Goal: Task Accomplishment & Management: Complete application form

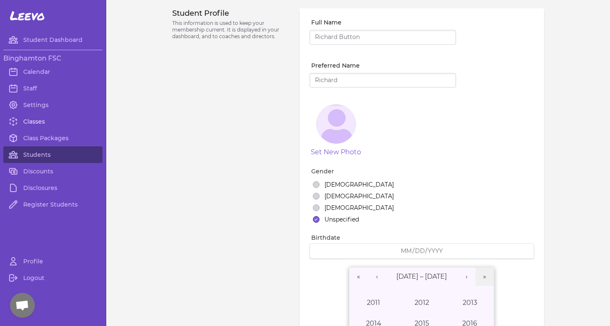
scroll to position [47, 0]
click at [36, 125] on link "Classes" at bounding box center [52, 121] width 99 height 17
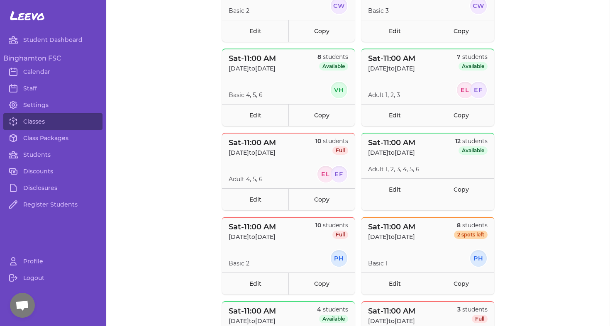
scroll to position [238, 0]
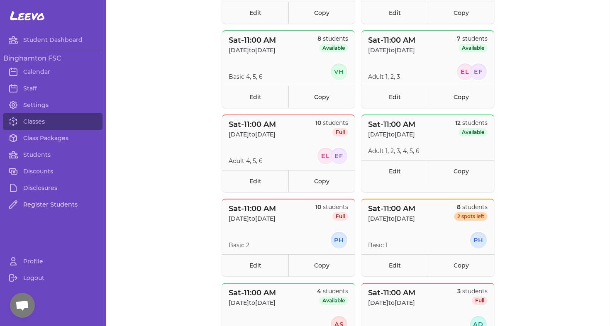
click at [39, 206] on link "Register Students" at bounding box center [52, 204] width 99 height 17
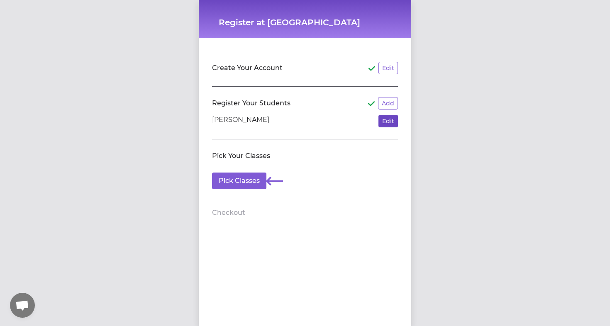
click at [390, 124] on button "Edit" at bounding box center [389, 121] width 20 height 12
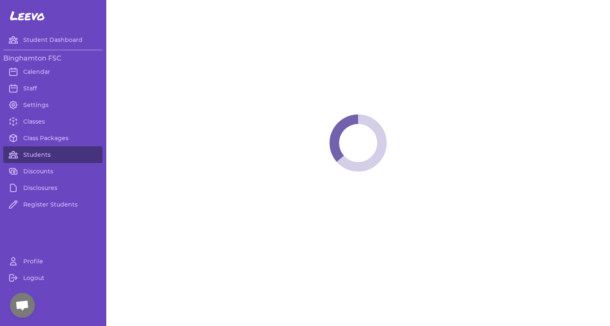
select select "LA"
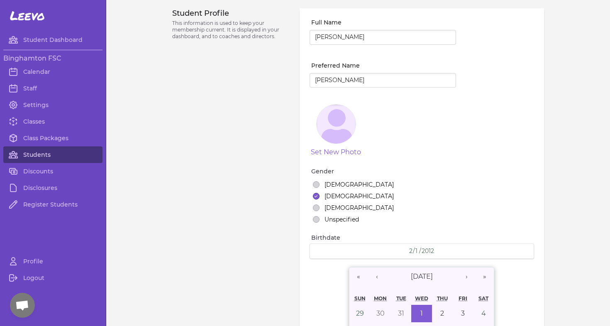
select select "2"
click at [33, 202] on link "Register Students" at bounding box center [52, 204] width 99 height 17
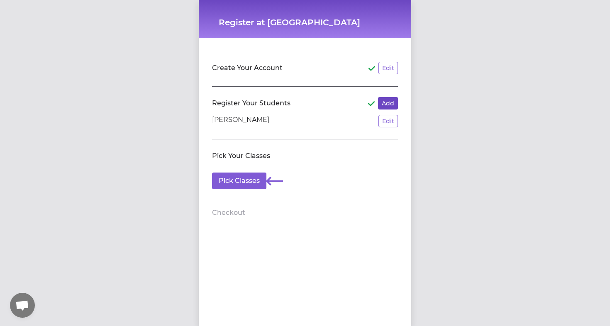
click at [392, 108] on button "Add" at bounding box center [388, 103] width 20 height 12
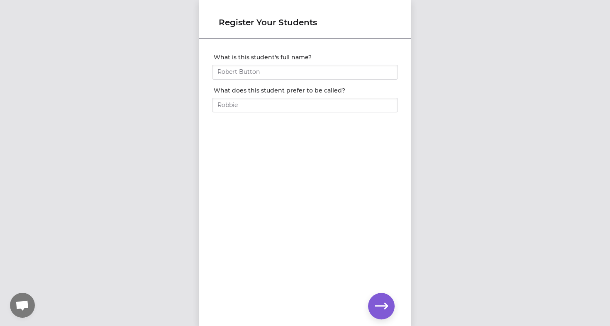
click at [249, 80] on div at bounding box center [305, 83] width 186 height 7
click at [254, 73] on input "What is this student's full name?" at bounding box center [305, 72] width 186 height 15
type input "[PERSON_NAME]"
click at [244, 108] on input "What does this student prefer to be called?" at bounding box center [305, 105] width 186 height 15
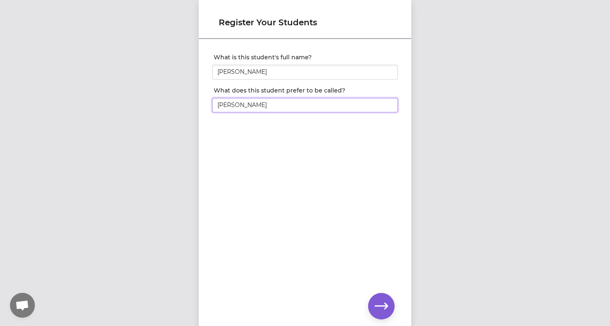
type input "[PERSON_NAME]"
click at [387, 310] on icon "button" at bounding box center [381, 306] width 13 height 13
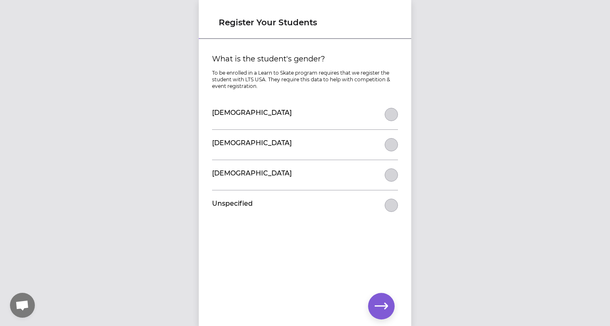
click at [333, 118] on div "[DEMOGRAPHIC_DATA]" at bounding box center [305, 115] width 186 height 30
click at [390, 115] on button "What is the student's gender?" at bounding box center [391, 114] width 13 height 13
click at [380, 299] on button "button" at bounding box center [381, 306] width 27 height 27
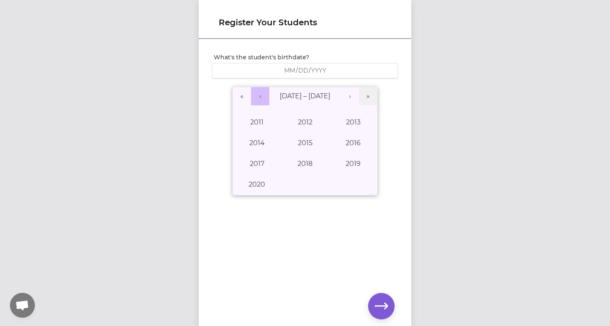
click at [259, 100] on button "‹" at bounding box center [260, 96] width 18 height 18
click at [252, 121] on button "1981" at bounding box center [257, 122] width 48 height 21
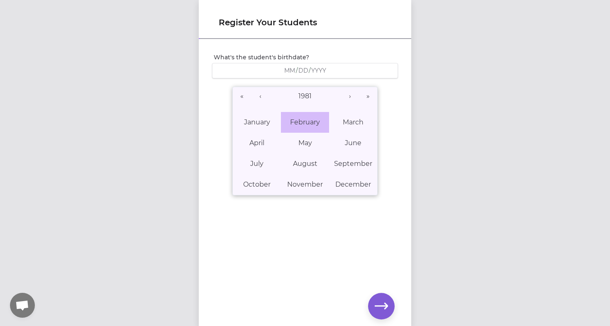
click at [297, 119] on abbr "February" at bounding box center [305, 122] width 30 height 8
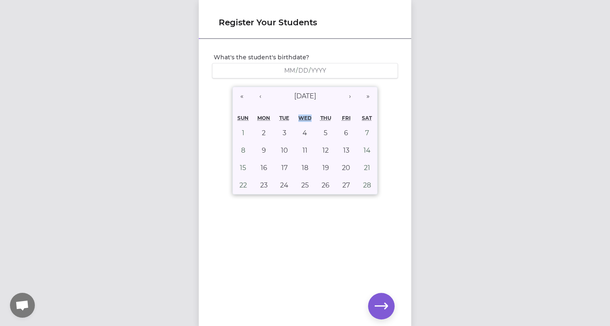
click at [297, 119] on div "Wed" at bounding box center [305, 118] width 21 height 12
click at [304, 128] on button "4" at bounding box center [305, 133] width 21 height 17
type input "[DATE]"
type input "2"
type input "4"
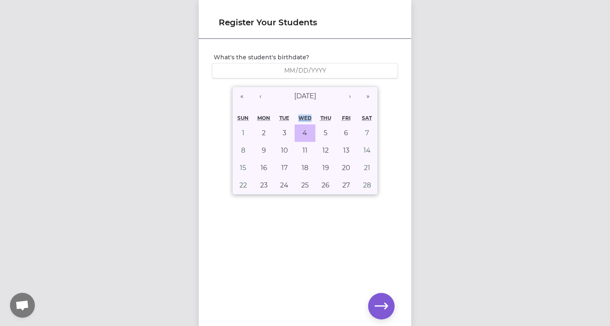
type input "1981"
click at [378, 315] on button "button" at bounding box center [381, 306] width 27 height 27
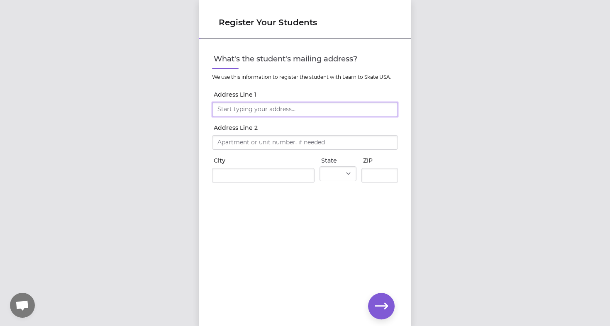
click at [275, 108] on input "Address Line 1" at bounding box center [305, 109] width 186 height 15
type input "123 Flint Path"
type input "[GEOGRAPHIC_DATA]"
select select "NY"
type input "13219"
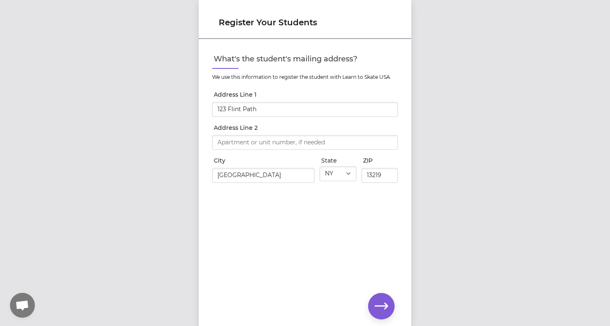
click at [382, 302] on icon "button" at bounding box center [381, 306] width 13 height 13
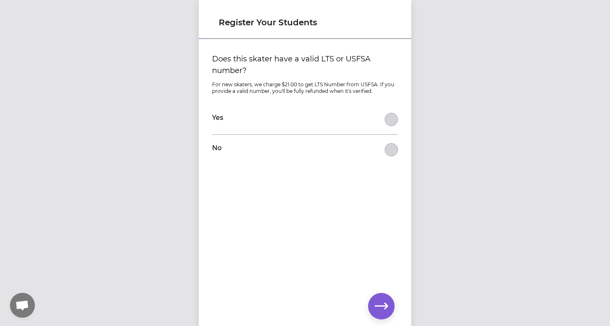
click at [245, 147] on div "No" at bounding box center [305, 150] width 186 height 30
click at [389, 149] on button "Does this skater have a valid LTS or USFSA number?" at bounding box center [391, 149] width 13 height 13
click at [378, 305] on icon "button" at bounding box center [381, 306] width 13 height 13
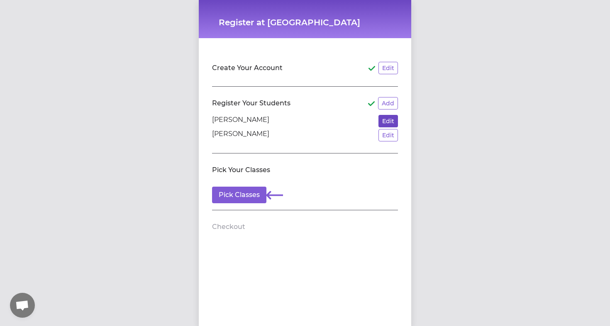
click at [394, 123] on button "Edit" at bounding box center [389, 121] width 20 height 12
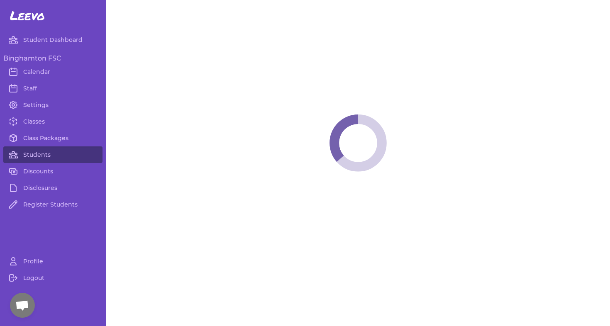
select select "LA"
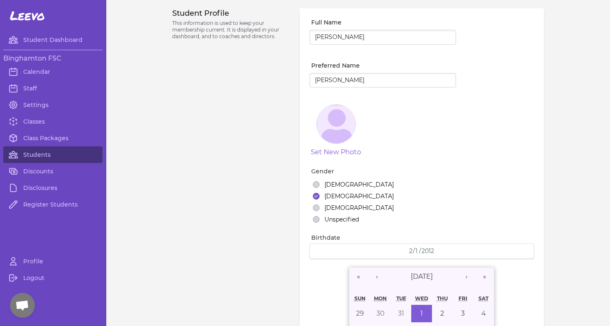
select select "2"
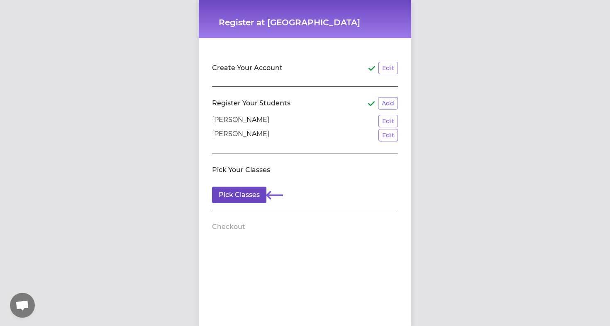
click at [243, 199] on button "Pick Classes" at bounding box center [239, 195] width 54 height 17
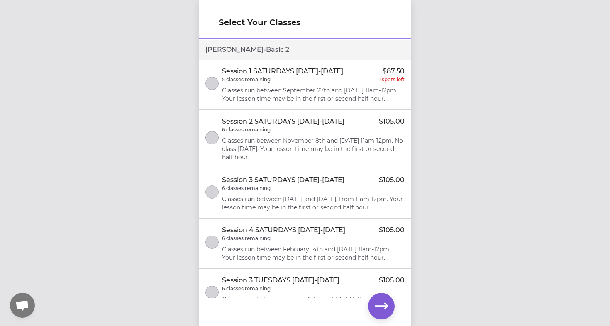
click at [326, 103] on p "Classes run between September 27th and [DATE] 11am-12pm. Your lesson time may b…" at bounding box center [313, 94] width 183 height 17
click at [275, 94] on p "Classes run between September 27th and [DATE] 11am-12pm. Your lesson time may b…" at bounding box center [313, 94] width 183 height 17
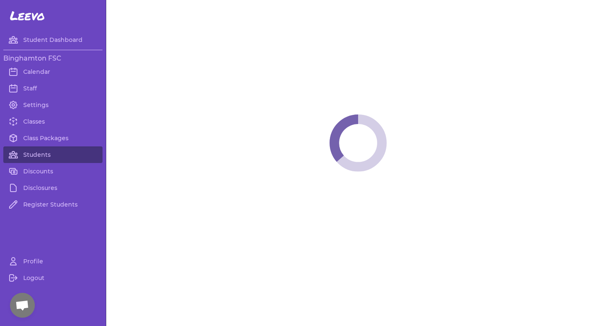
select select "LA"
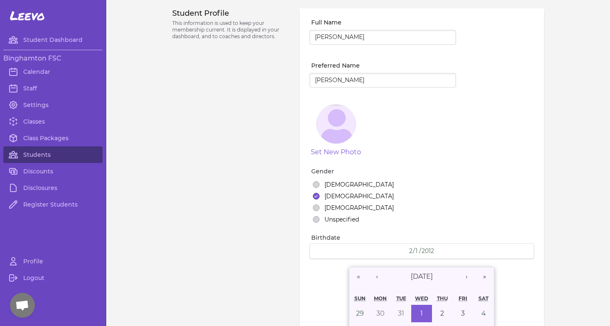
select select "2"
click at [26, 153] on link "Students" at bounding box center [52, 155] width 99 height 17
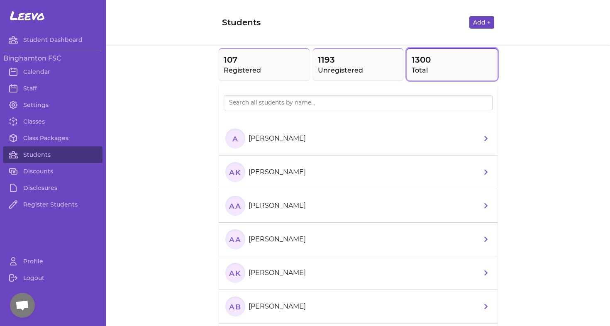
click at [475, 17] on button "Add +" at bounding box center [482, 22] width 25 height 12
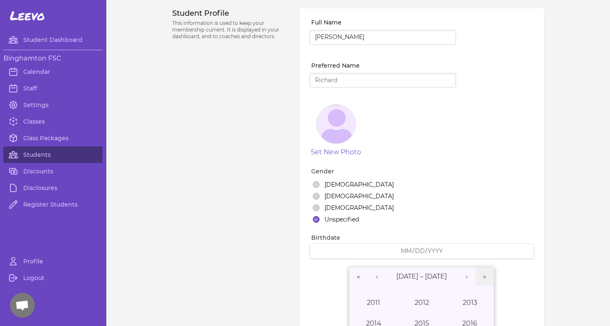
type input "[PERSON_NAME]"
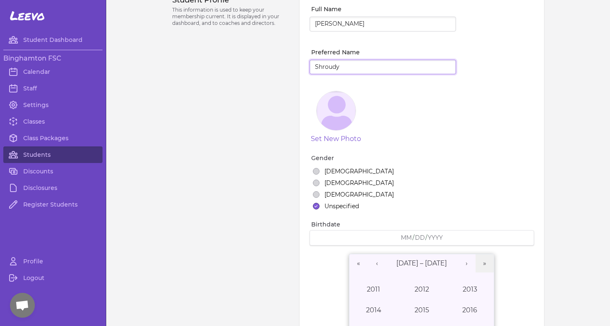
type input "Shroudy"
click at [336, 170] on label "[DEMOGRAPHIC_DATA]" at bounding box center [359, 171] width 69 height 8
click at [320, 170] on button "[DEMOGRAPHIC_DATA]" at bounding box center [316, 171] width 7 height 7
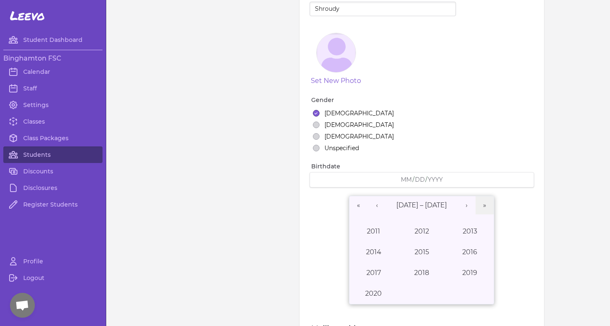
scroll to position [84, 0]
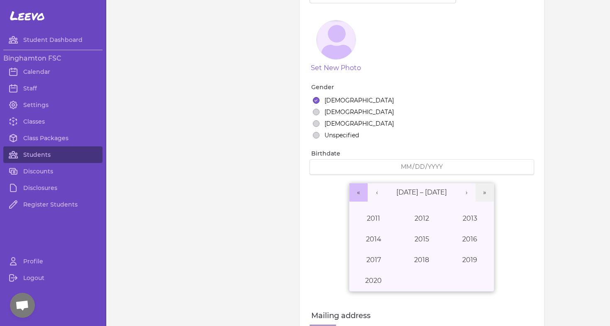
click at [353, 197] on button "«" at bounding box center [359, 193] width 18 height 18
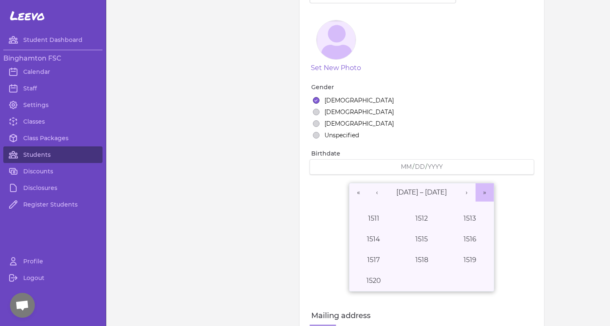
click at [487, 195] on button "»" at bounding box center [485, 193] width 18 height 18
click at [487, 199] on button "»" at bounding box center [485, 193] width 18 height 18
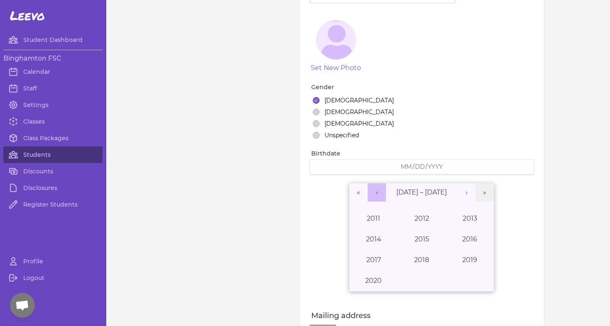
click at [378, 195] on button "‹" at bounding box center [377, 193] width 18 height 18
click at [375, 238] on button "1984" at bounding box center [374, 239] width 48 height 21
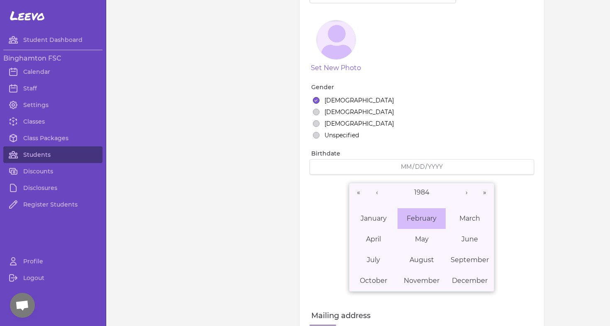
click at [424, 220] on abbr "February" at bounding box center [422, 219] width 30 height 8
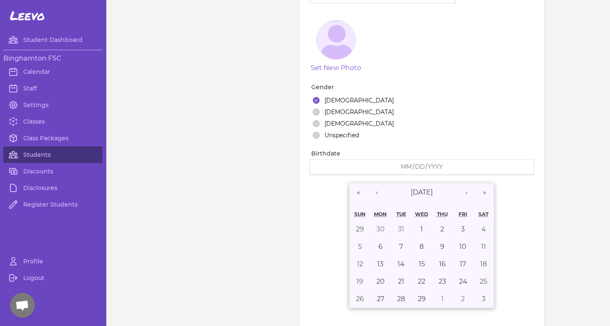
click at [424, 220] on div "Wed" at bounding box center [422, 214] width 21 height 12
click at [424, 225] on button "1" at bounding box center [422, 229] width 21 height 17
type input "[DATE]"
type input "2"
type input "1"
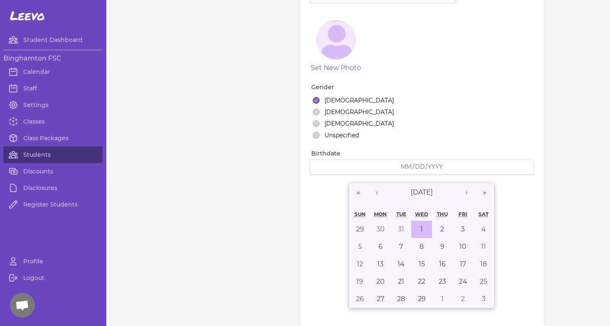
type input "1984"
click at [425, 126] on div "[DEMOGRAPHIC_DATA]" at bounding box center [423, 124] width 221 height 8
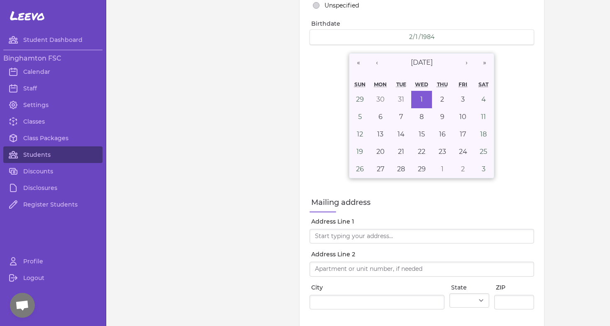
scroll to position [287, 0]
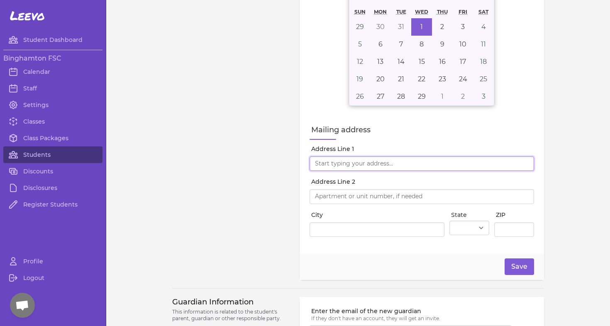
click at [364, 159] on input "Address Line 1" at bounding box center [422, 164] width 225 height 15
type input "2"
click at [246, 280] on div "Student Profile This information is used to keep your membership current. It is…" at bounding box center [231, 0] width 118 height 559
click at [365, 157] on input "[STREET_ADDRESS]" at bounding box center [422, 164] width 225 height 15
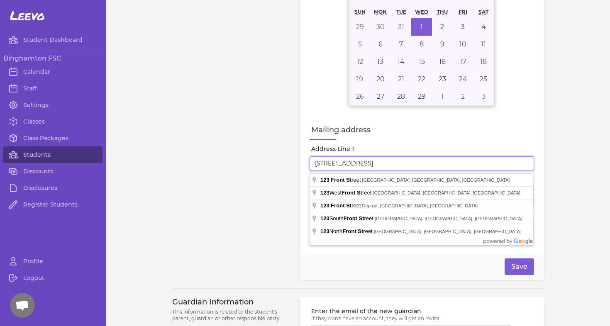
click at [365, 160] on input "[STREET_ADDRESS]" at bounding box center [422, 164] width 225 height 15
click at [358, 169] on input "[STREET_ADDRESS]" at bounding box center [422, 164] width 225 height 15
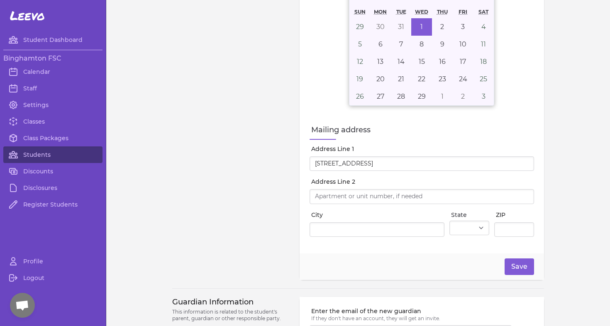
type input "[STREET_ADDRESS]"
type input "Binghamton"
select select "NY"
type input "13905"
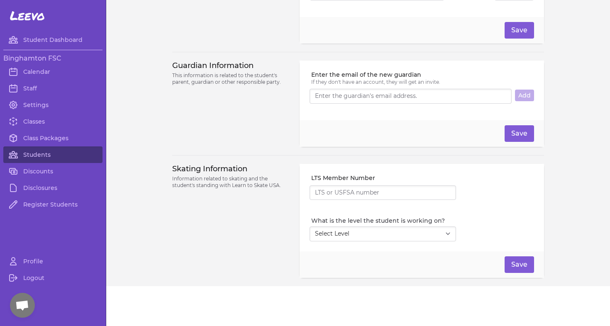
scroll to position [528, 0]
click at [346, 97] on input "Enter the email of the new guardian" at bounding box center [411, 96] width 202 height 15
paste input "[EMAIL_ADDRESS][DOMAIN_NAME]"
type input "[EMAIL_ADDRESS][DOMAIN_NAME]"
select select "18"
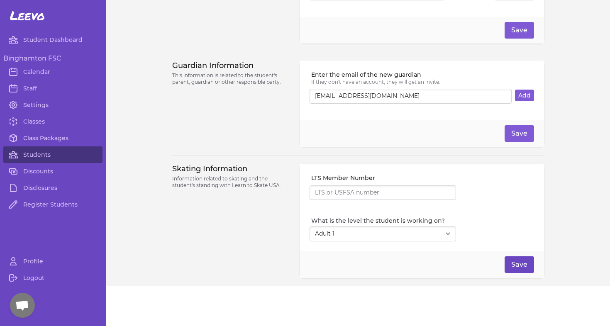
click at [516, 270] on button "Save" at bounding box center [519, 265] width 29 height 17
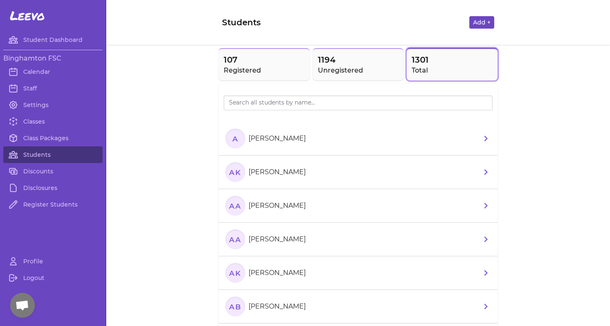
click at [488, 27] on button "Add +" at bounding box center [482, 22] width 25 height 12
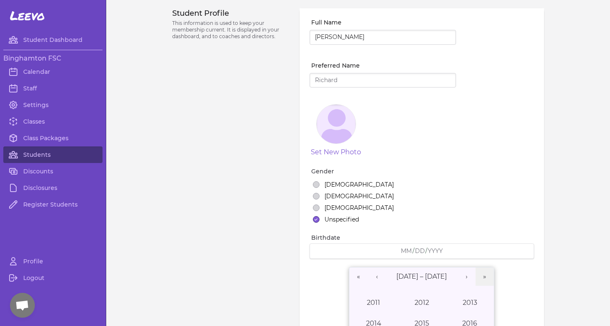
type input "[PERSON_NAME]"
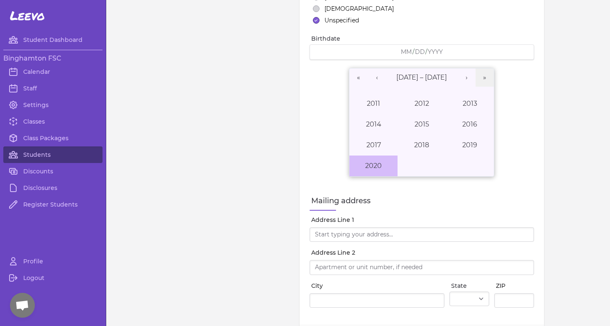
scroll to position [200, 0]
type input "Cook"
click at [380, 74] on button "‹" at bounding box center [377, 77] width 18 height 18
click at [364, 103] on button "1991" at bounding box center [374, 103] width 48 height 21
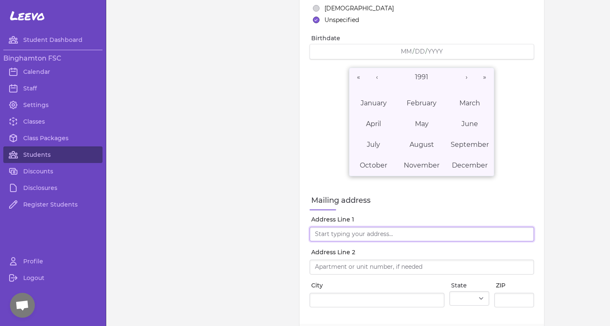
click at [315, 238] on input "Address Line 1" at bounding box center [422, 234] width 225 height 15
type input "[STREET_ADDRESS]"
type input "Binghamton"
select select "NY"
type input "13905"
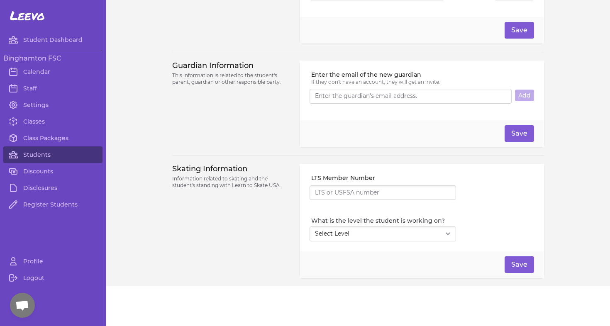
scroll to position [511, 0]
click at [381, 97] on input "Enter the email of the new guardian" at bounding box center [411, 96] width 202 height 15
paste input "[EMAIL_ADDRESS][DOMAIN_NAME]"
type input "[EMAIL_ADDRESS][DOMAIN_NAME]"
select select "18"
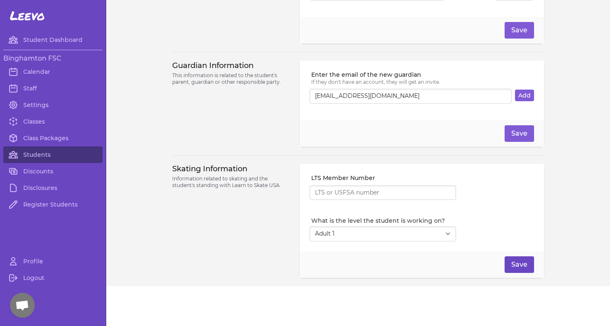
click at [531, 266] on button "Save" at bounding box center [519, 265] width 29 height 17
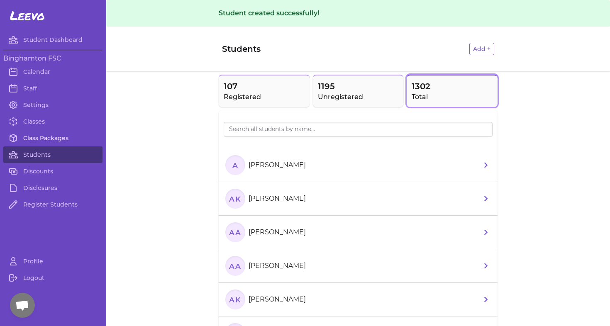
click at [49, 140] on link "Class Packages" at bounding box center [52, 138] width 99 height 17
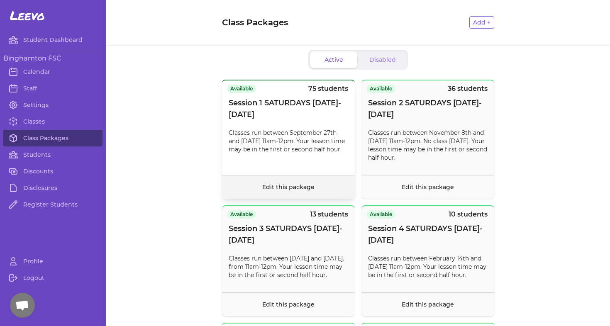
click at [287, 178] on footer "Edit this package" at bounding box center [288, 187] width 133 height 24
click at [289, 191] on link "Edit this package" at bounding box center [288, 187] width 52 height 7
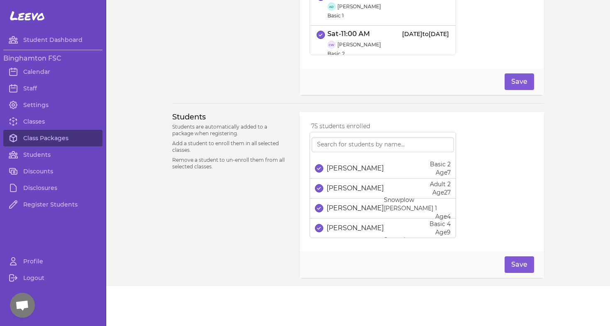
scroll to position [349, 0]
click at [350, 150] on input "search" at bounding box center [383, 144] width 142 height 15
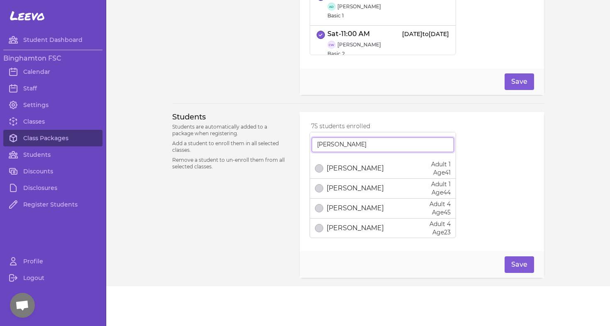
type input "[PERSON_NAME]"
click at [348, 191] on p "[PERSON_NAME]" at bounding box center [355, 189] width 57 height 10
click at [445, 142] on input "[PERSON_NAME]" at bounding box center [383, 144] width 142 height 15
click at [444, 144] on input "search" at bounding box center [383, 144] width 142 height 15
type input "[PERSON_NAME]"
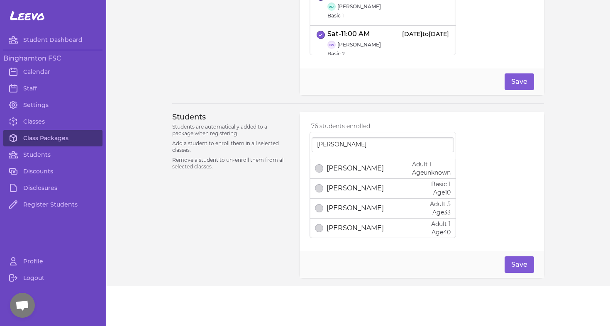
drag, startPoint x: 427, startPoint y: 176, endPoint x: 442, endPoint y: 169, distance: 16.2
click at [442, 169] on p "Adult 1" at bounding box center [431, 164] width 39 height 8
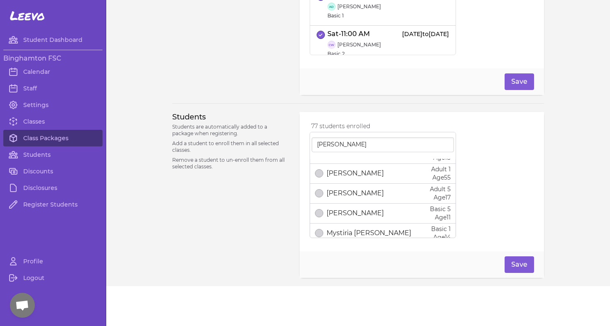
scroll to position [154, 0]
click at [530, 260] on button "Save" at bounding box center [519, 265] width 29 height 17
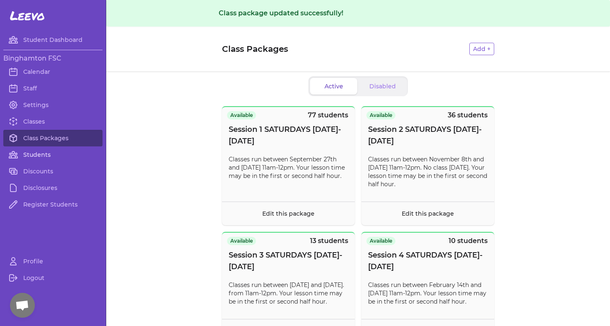
click at [33, 156] on link "Students" at bounding box center [52, 155] width 99 height 17
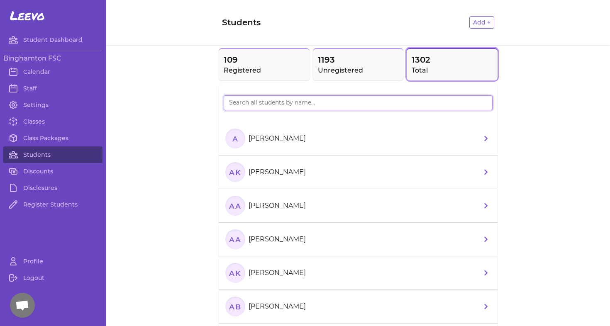
click at [270, 101] on input "search" at bounding box center [358, 103] width 269 height 15
type input "Stephe"
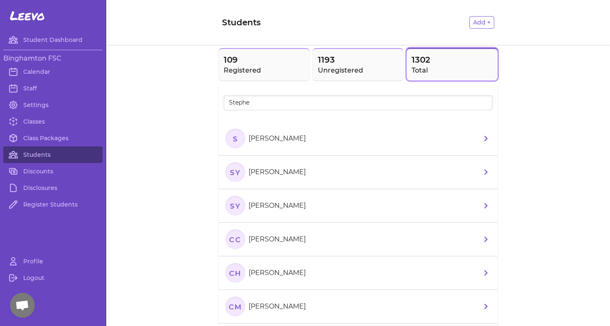
click at [276, 132] on section "S [PERSON_NAME]" at bounding box center [268, 139] width 84 height 20
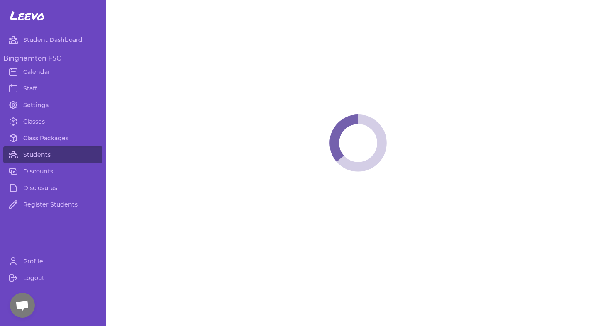
select select "NY"
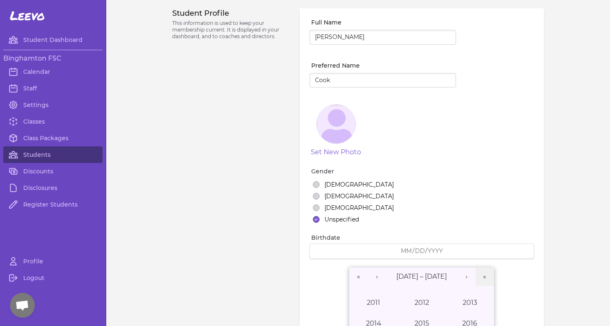
select select "18"
type input "C"
click at [352, 29] on div "[PERSON_NAME]" at bounding box center [383, 36] width 147 height 18
click at [351, 34] on input "[PERSON_NAME]" at bounding box center [383, 37] width 147 height 15
type input "[PERSON_NAME]"
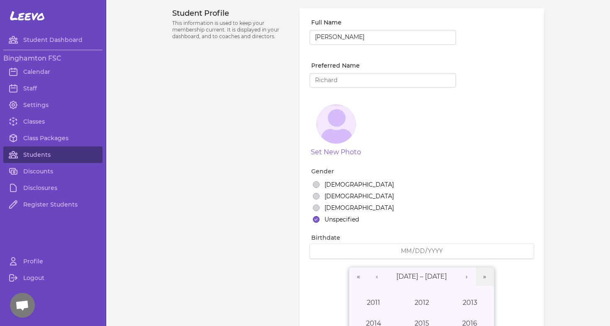
click at [339, 71] on div at bounding box center [383, 79] width 147 height 18
click at [338, 77] on input "Preferred Name" at bounding box center [383, 80] width 147 height 15
type input "[PERSON_NAME]"
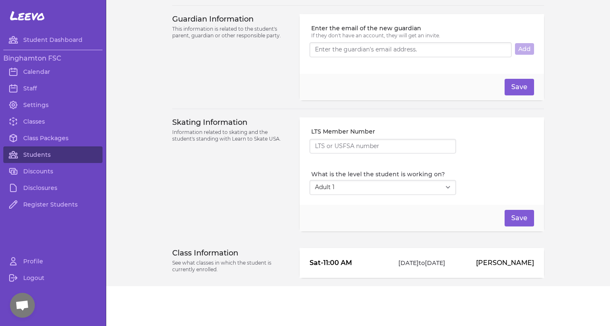
scroll to position [558, 0]
click at [300, 120] on div "LTS Member Number What is the level the student is working on? Select Level I d…" at bounding box center [422, 162] width 245 height 88
click at [331, 54] on input "Enter the email of the new guardian" at bounding box center [411, 49] width 202 height 15
paste input "[EMAIL_ADDRESS][DOMAIN_NAME]"
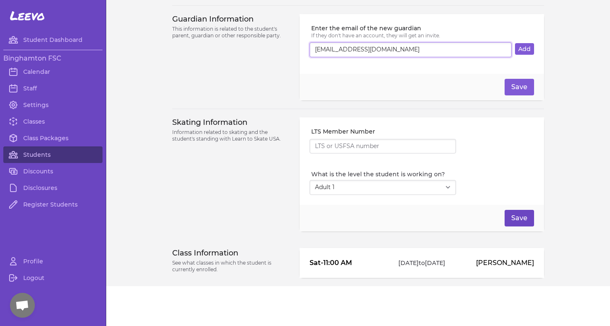
type input "[EMAIL_ADDRESS][DOMAIN_NAME]"
click at [527, 219] on button "Save" at bounding box center [519, 218] width 29 height 17
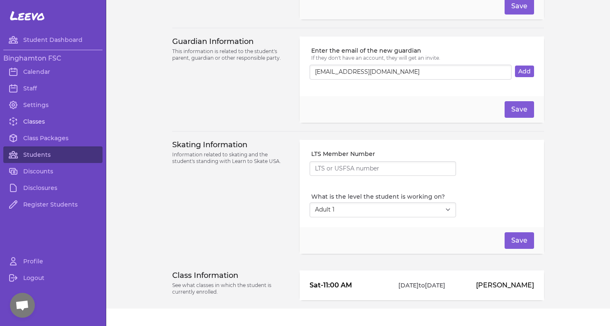
click at [35, 123] on link "Classes" at bounding box center [52, 121] width 99 height 17
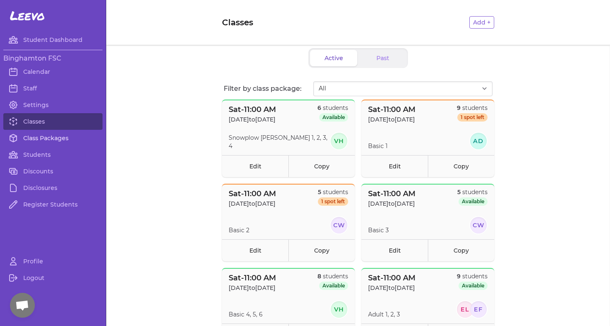
click at [37, 137] on link "Class Packages" at bounding box center [52, 138] width 99 height 17
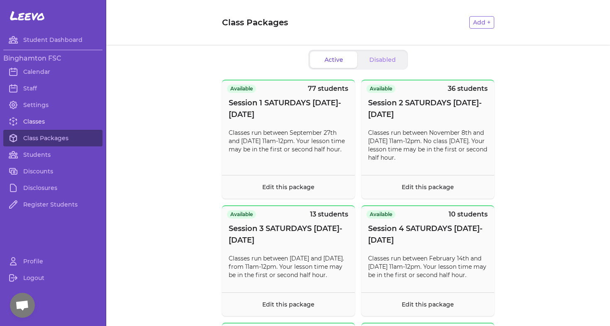
click at [29, 127] on link "Classes" at bounding box center [52, 121] width 99 height 17
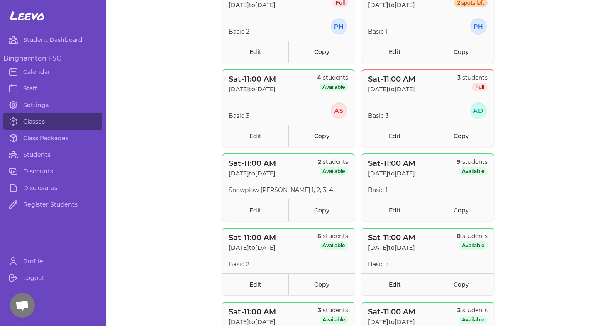
scroll to position [452, 0]
